Goal: Check status: Check status

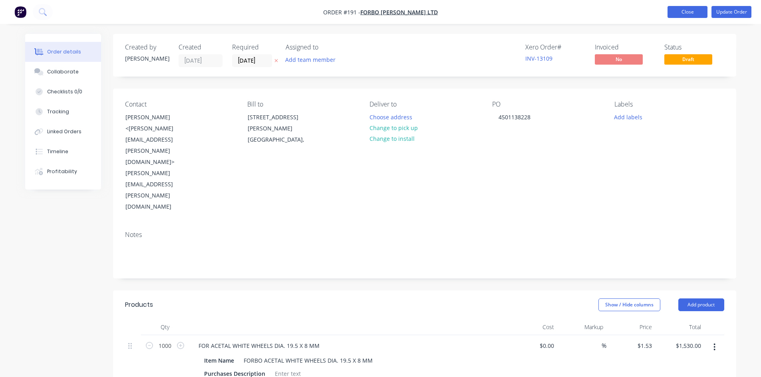
click at [689, 14] on button "Close" at bounding box center [687, 12] width 40 height 12
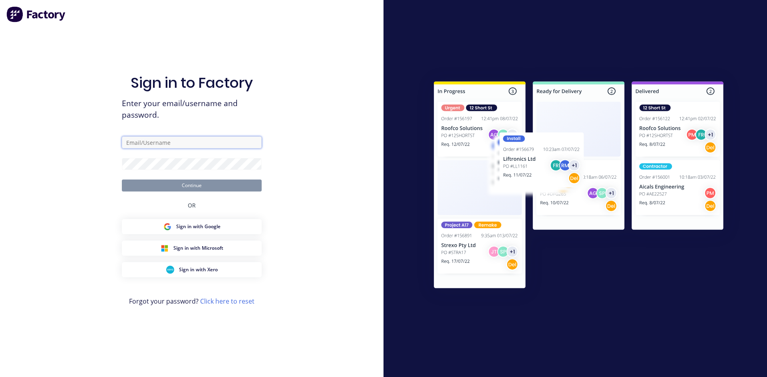
type input "[EMAIL_ADDRESS][DOMAIN_NAME]"
click at [227, 187] on button "Continue" at bounding box center [192, 186] width 140 height 12
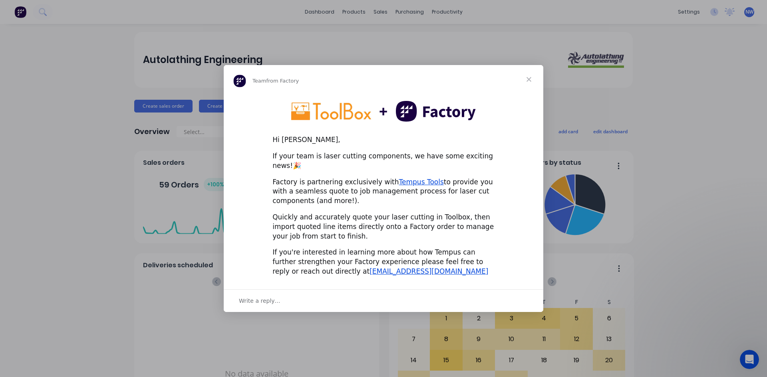
click at [528, 83] on span "Close" at bounding box center [528, 79] width 29 height 29
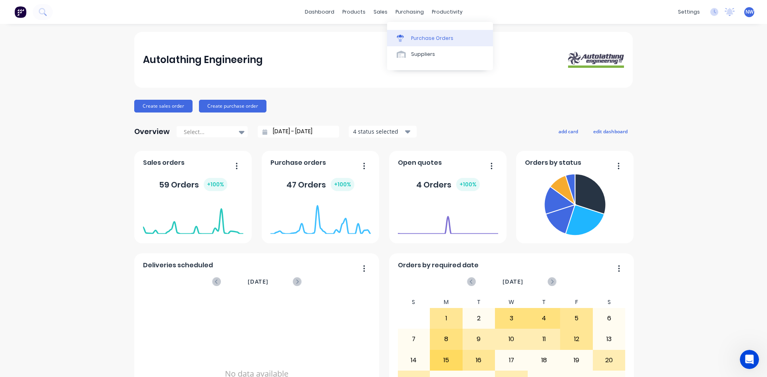
click at [415, 40] on div "Purchase Orders" at bounding box center [432, 38] width 42 height 7
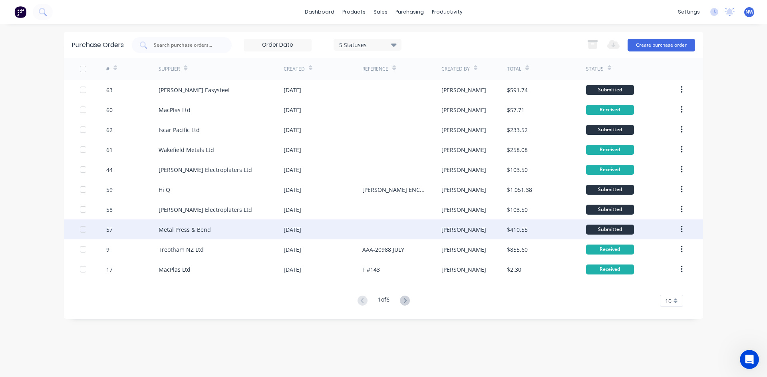
click at [301, 227] on div "[DATE]" at bounding box center [293, 230] width 18 height 8
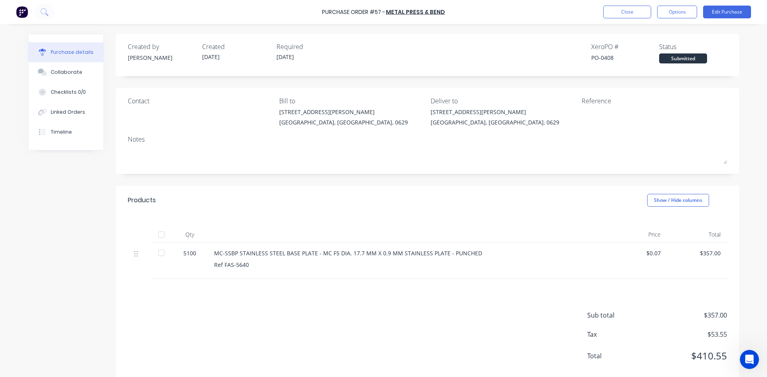
click at [159, 252] on div at bounding box center [161, 253] width 16 height 16
click at [630, 10] on button "Close" at bounding box center [627, 12] width 48 height 13
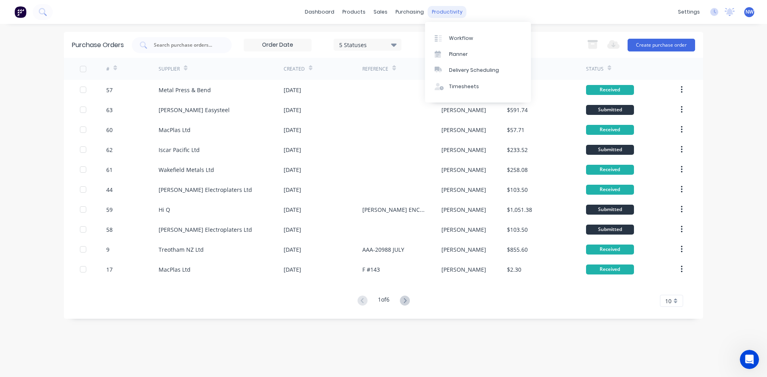
click at [431, 13] on div "productivity" at bounding box center [447, 12] width 39 height 12
click at [462, 40] on div "Workflow" at bounding box center [461, 38] width 24 height 7
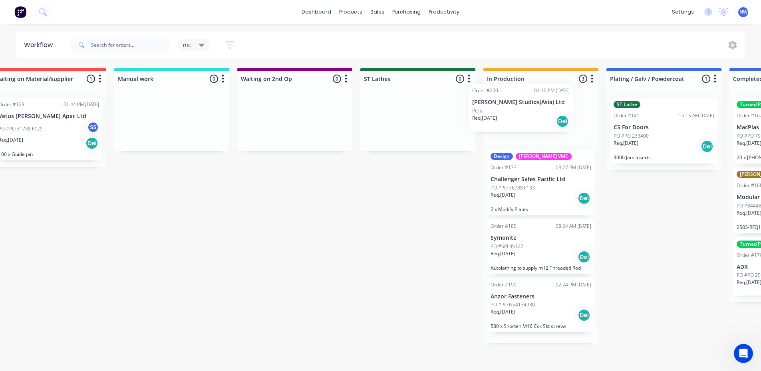
scroll to position [0, 765]
drag, startPoint x: 67, startPoint y: 181, endPoint x: 525, endPoint y: 115, distance: 463.2
click at [525, 115] on div "Submitted 6 Status colour #273444 hex #273444 Save Cancel Summaries Total order…" at bounding box center [358, 217] width 2259 height 299
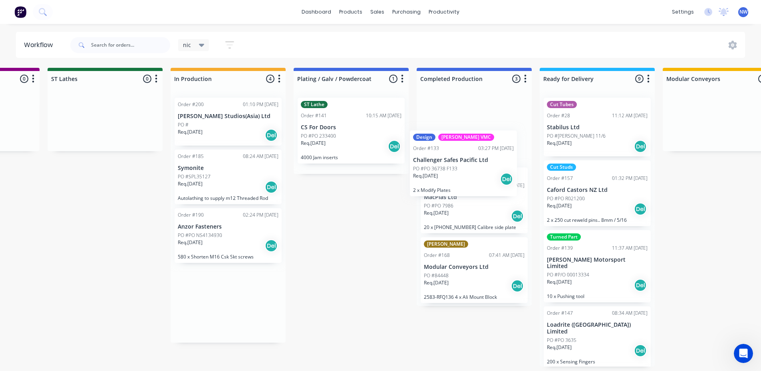
scroll to position [0, 1110]
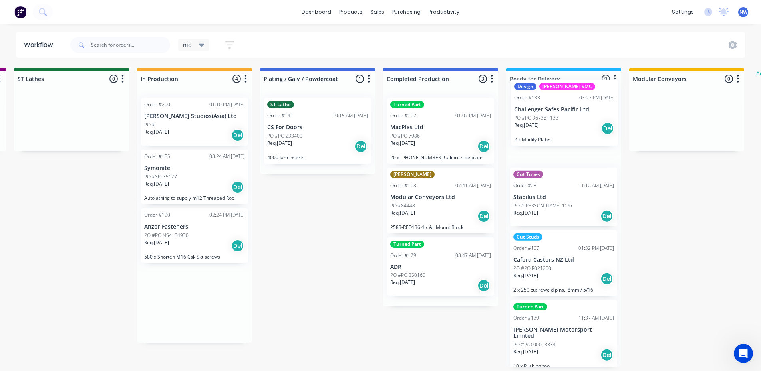
drag, startPoint x: 513, startPoint y: 198, endPoint x: 539, endPoint y: 128, distance: 75.1
click at [539, 128] on div "Submitted 5 Status colour #273444 hex #273444 Save Cancel Summaries Total order…" at bounding box center [13, 217] width 2259 height 299
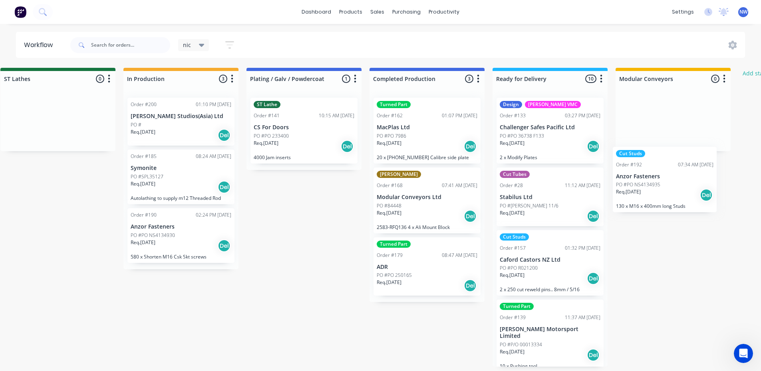
scroll to position [0, 1128]
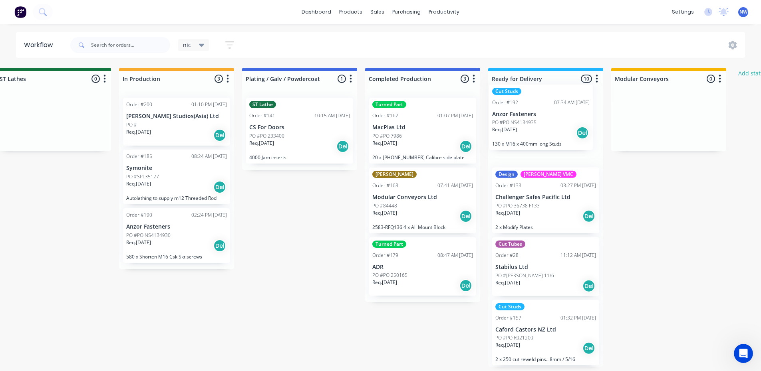
drag, startPoint x: 72, startPoint y: 226, endPoint x: 542, endPoint y: 127, distance: 480.6
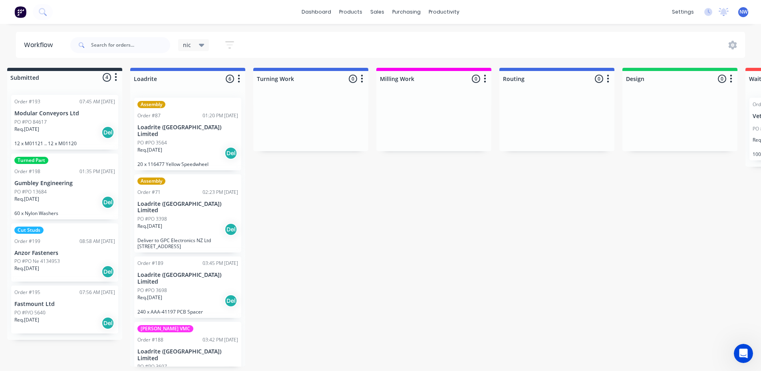
scroll to position [0, 0]
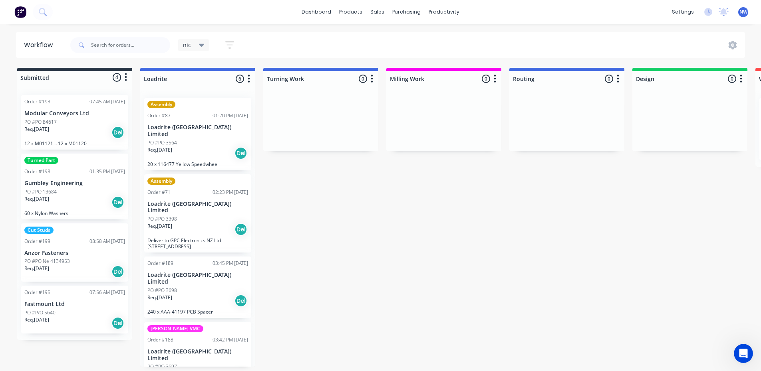
click at [89, 257] on div "Cut Studs Order #199 08:58 AM [DATE] Anzor Fasteners PO #PO Ne 4134953 Req. [DA…" at bounding box center [74, 253] width 107 height 59
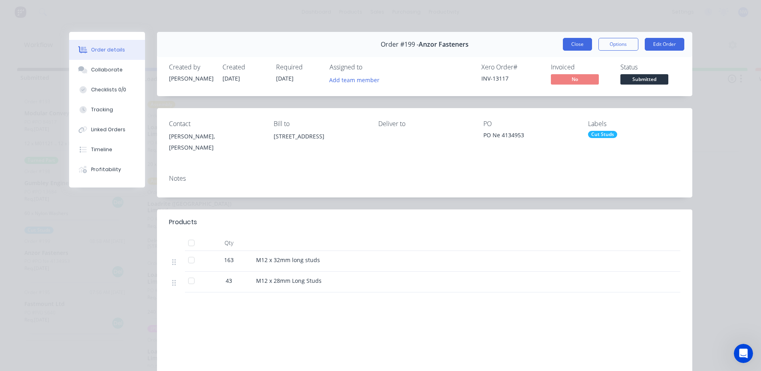
click at [572, 44] on button "Close" at bounding box center [577, 44] width 29 height 13
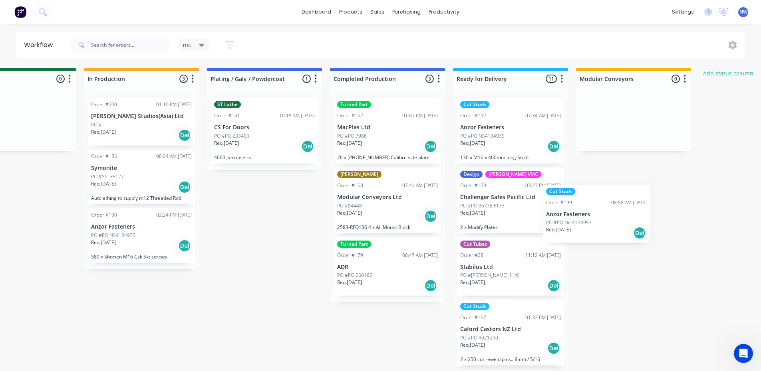
scroll to position [0, 1169]
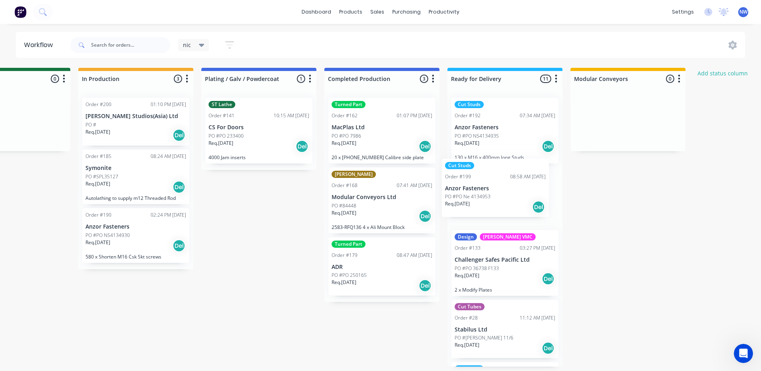
drag, startPoint x: 82, startPoint y: 260, endPoint x: 505, endPoint y: 194, distance: 428.0
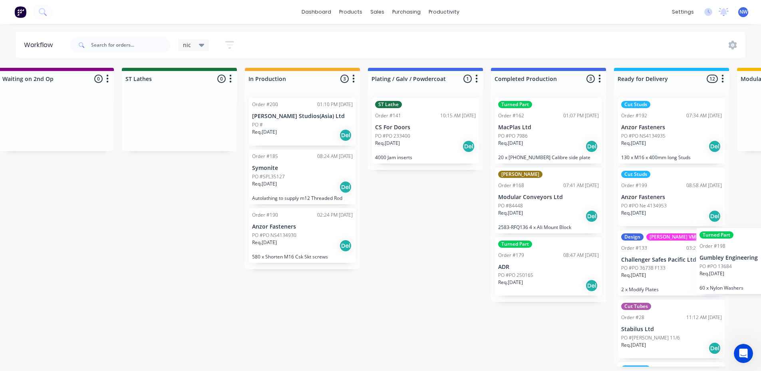
scroll to position [0, 1014]
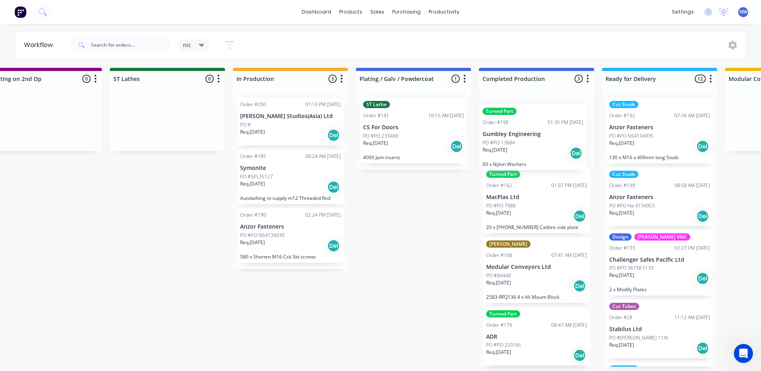
drag, startPoint x: 85, startPoint y: 191, endPoint x: 550, endPoint y: 141, distance: 467.6
click at [550, 141] on div "Submitted 3 Status colour #273444 hex #273444 Save Cancel Summaries Total order…" at bounding box center [109, 217] width 2259 height 299
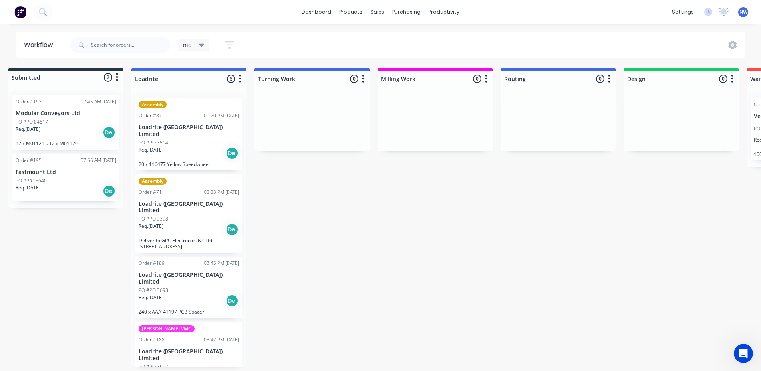
scroll to position [0, 0]
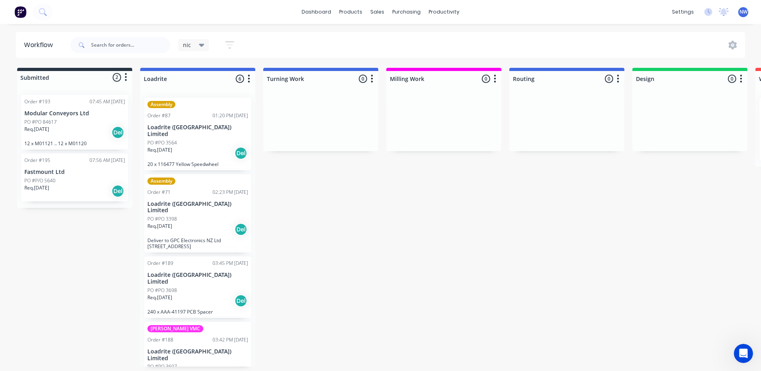
click at [80, 183] on div "PO #P/O 5640" at bounding box center [74, 180] width 101 height 7
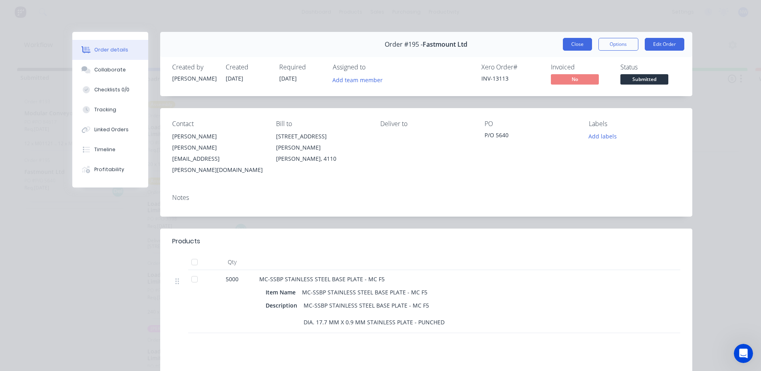
click at [583, 46] on button "Close" at bounding box center [577, 44] width 29 height 13
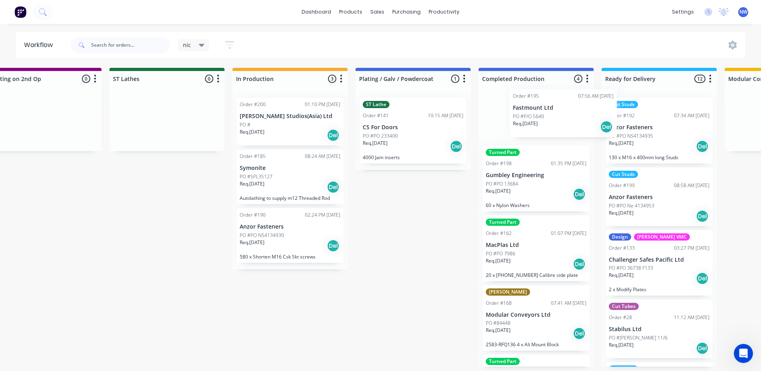
scroll to position [2, 1016]
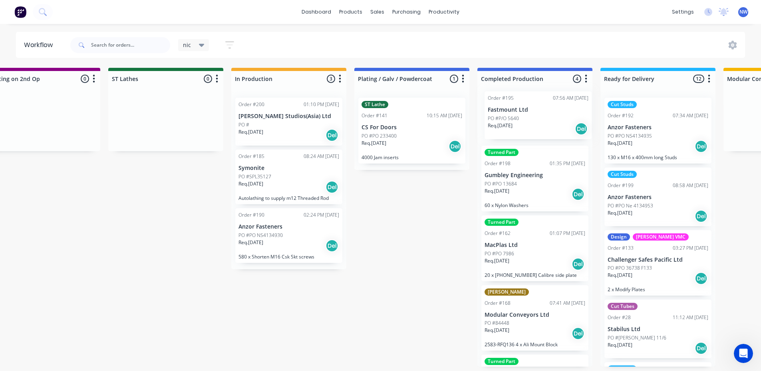
drag, startPoint x: 59, startPoint y: 186, endPoint x: 524, endPoint y: 123, distance: 468.8
click at [524, 123] on div "Submitted 2 Status colour #273444 hex #273444 Save Cancel Summaries Total order…" at bounding box center [107, 217] width 2259 height 299
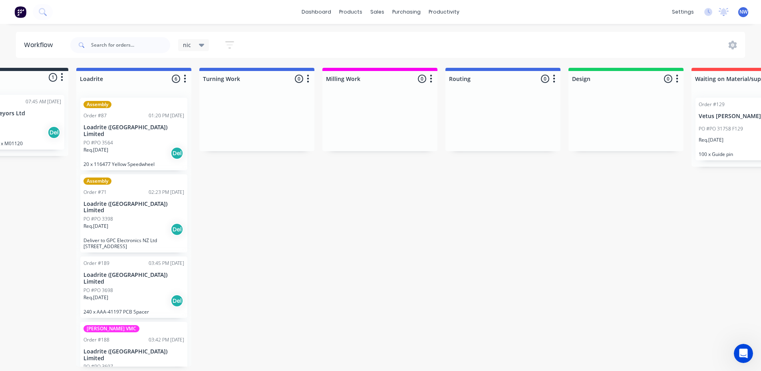
scroll to position [2, 0]
